Goal: Task Accomplishment & Management: Complete application form

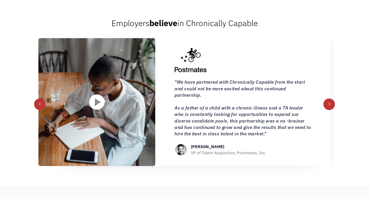
scroll to position [550, 0]
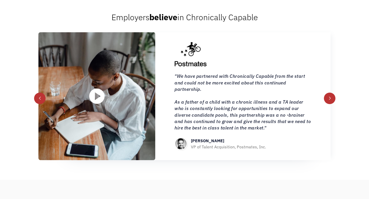
click at [331, 101] on div "next slide" at bounding box center [330, 99] width 12 height 12
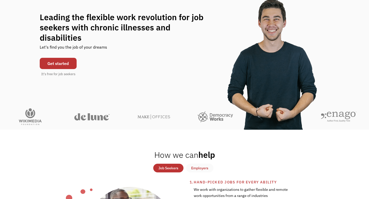
scroll to position [0, 0]
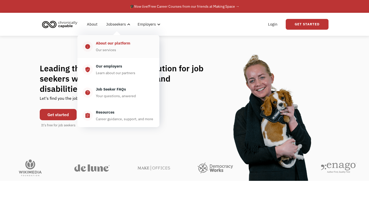
click at [121, 45] on div "About our platform" at bounding box center [113, 43] width 34 height 6
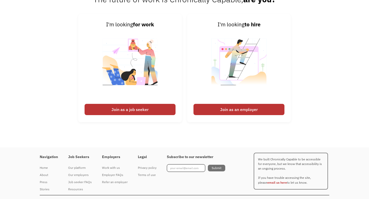
scroll to position [687, 0]
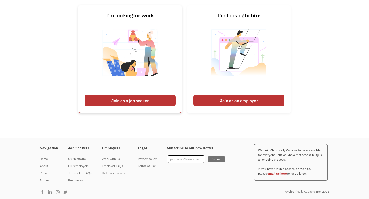
click at [156, 101] on div "Join as a job seeker" at bounding box center [130, 100] width 91 height 11
click at [143, 102] on div "Join as a job seeker" at bounding box center [130, 100] width 91 height 11
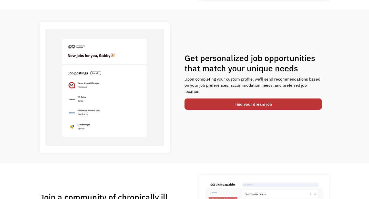
scroll to position [0, 0]
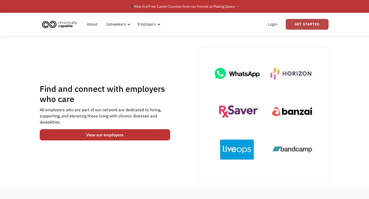
click at [304, 25] on link "Get Started" at bounding box center [307, 24] width 43 height 11
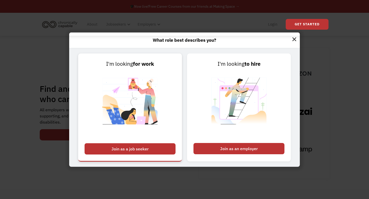
click at [130, 152] on div "Join as a job seeker" at bounding box center [130, 149] width 91 height 11
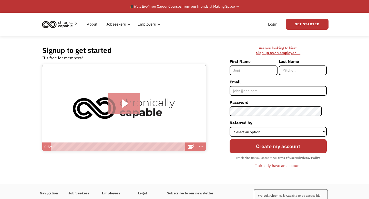
click at [128, 108] on icon "Play Video: Introducing Chronically Capable" at bounding box center [124, 104] width 32 height 21
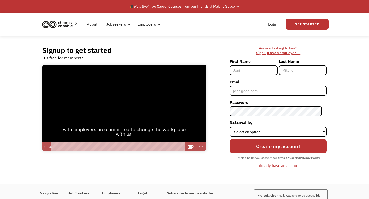
click at [142, 116] on div at bounding box center [124, 108] width 164 height 87
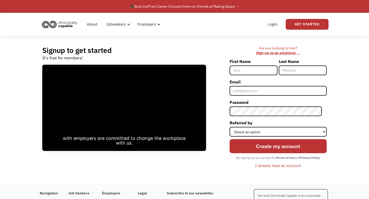
click at [256, 68] on input "First Name" at bounding box center [254, 71] width 48 height 10
type input "[PERSON_NAME]"
click at [307, 67] on input "Last Name" at bounding box center [303, 71] width 48 height 10
type input "[PERSON_NAME]"
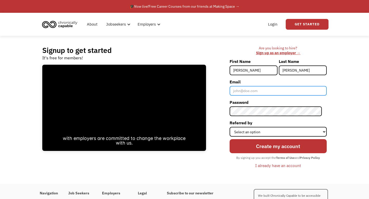
click at [268, 93] on input "Email" at bounding box center [278, 91] width 97 height 10
type input "[PERSON_NAME][EMAIL_ADDRESS][PERSON_NAME][DOMAIN_NAME]"
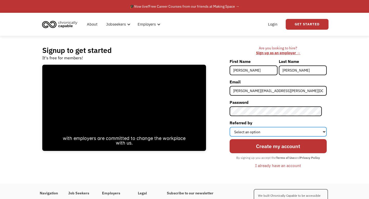
click at [261, 132] on select "Select an option Instagram Facebook Twitter Search Engine News Article Word of …" at bounding box center [278, 132] width 97 height 10
select select "Other"
click at [234, 127] on select "Select an option Instagram Facebook Twitter Search Engine News Article Word of …" at bounding box center [278, 132] width 97 height 10
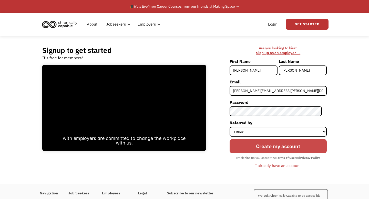
click at [265, 151] on input "Create my account" at bounding box center [278, 146] width 97 height 14
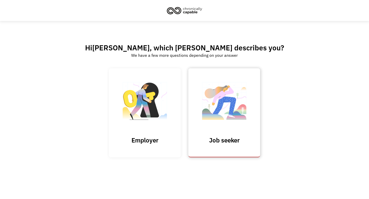
click at [225, 115] on img at bounding box center [224, 104] width 51 height 50
